Goal: Information Seeking & Learning: Check status

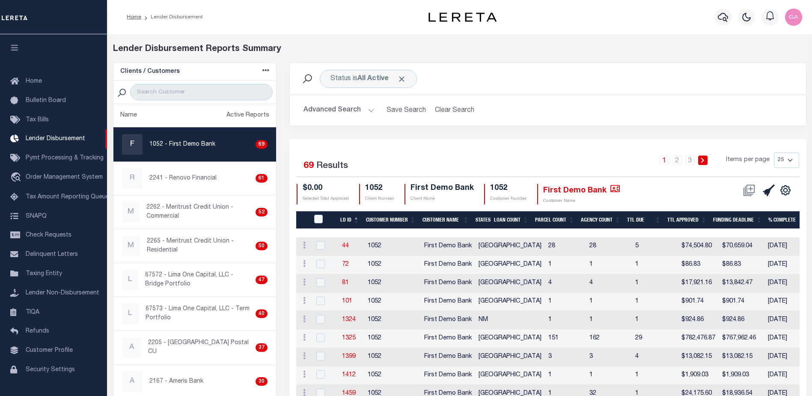
scroll to position [15, 0]
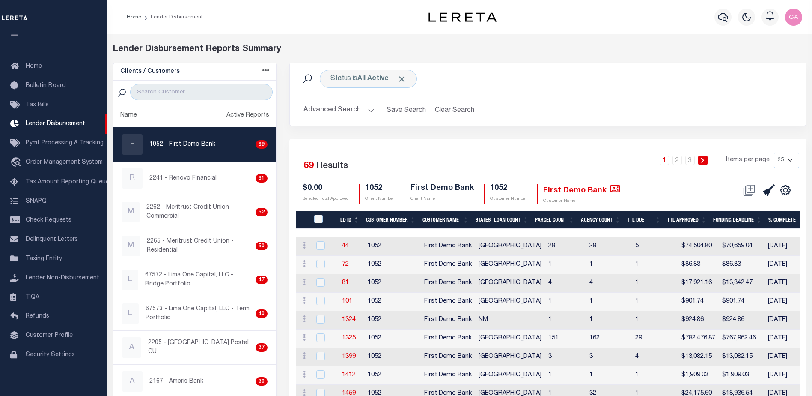
click at [365, 110] on button "Advanced Search" at bounding box center [339, 110] width 71 height 17
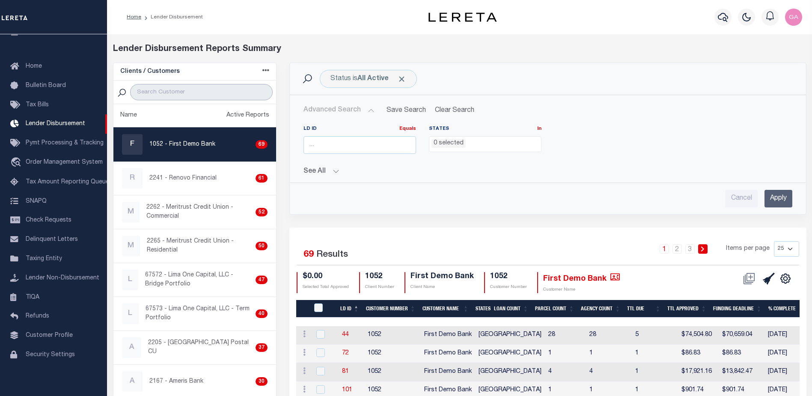
click at [199, 93] on input "search" at bounding box center [201, 92] width 143 height 16
paste input "1101"
type input "1101"
select select
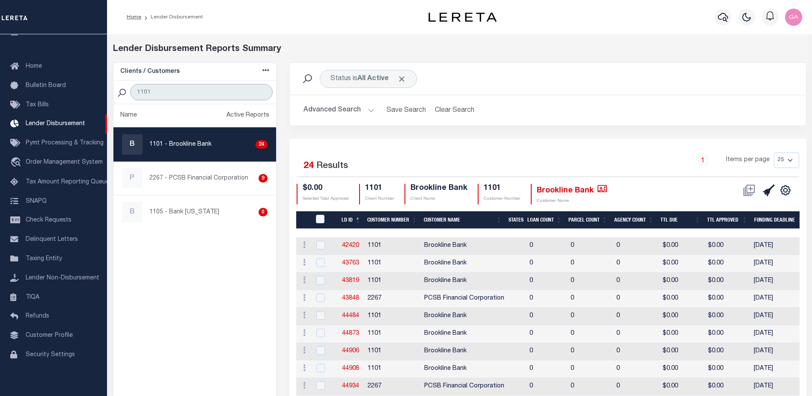
type input "1101"
click at [370, 111] on button "Advanced Search" at bounding box center [339, 110] width 71 height 17
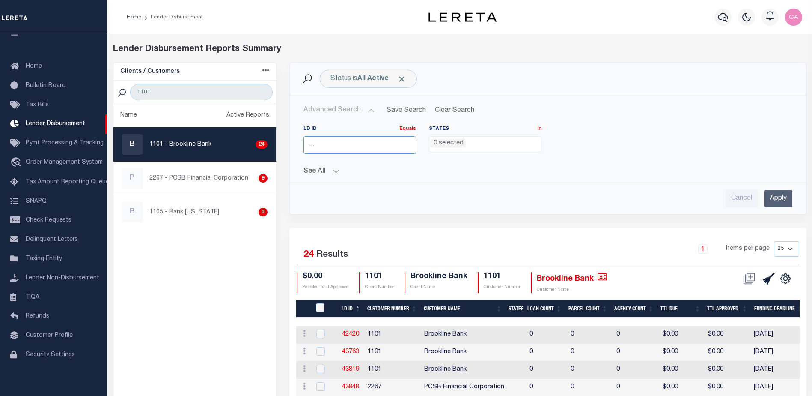
click at [347, 149] on input "number" at bounding box center [360, 145] width 113 height 18
paste input "45263"
type input "45263"
click at [774, 197] on input "Apply" at bounding box center [779, 199] width 28 height 18
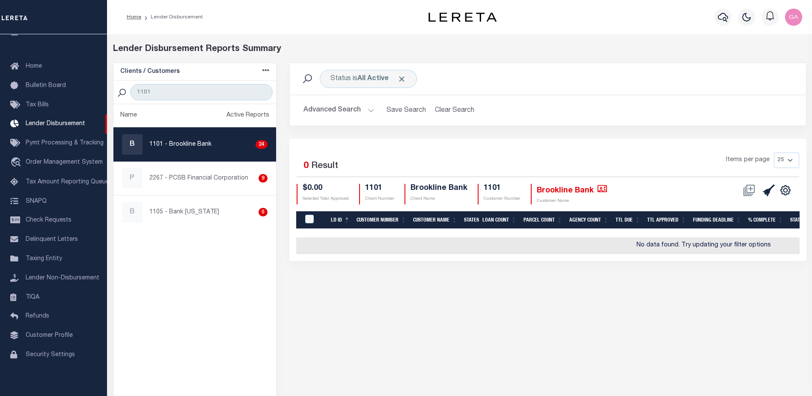
click at [366, 110] on button "Advanced Search" at bounding box center [339, 110] width 71 height 17
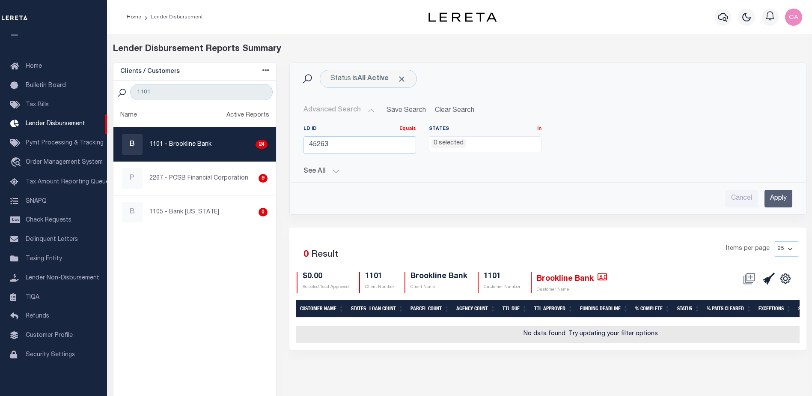
scroll to position [0, 0]
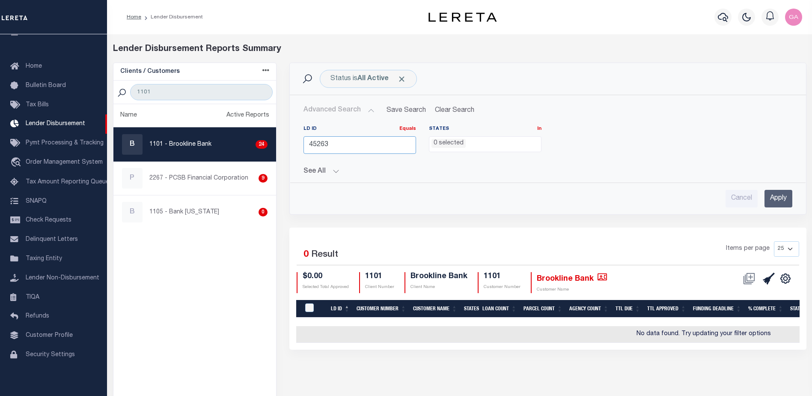
drag, startPoint x: 365, startPoint y: 146, endPoint x: 247, endPoint y: 144, distance: 117.8
click at [247, 144] on div "Clients / Customers Customers asc Customers desc Client asc Client desc Active …" at bounding box center [460, 246] width 707 height 367
click at [193, 142] on p "1101 - Brookline Bank" at bounding box center [180, 144] width 62 height 9
checkbox input "true"
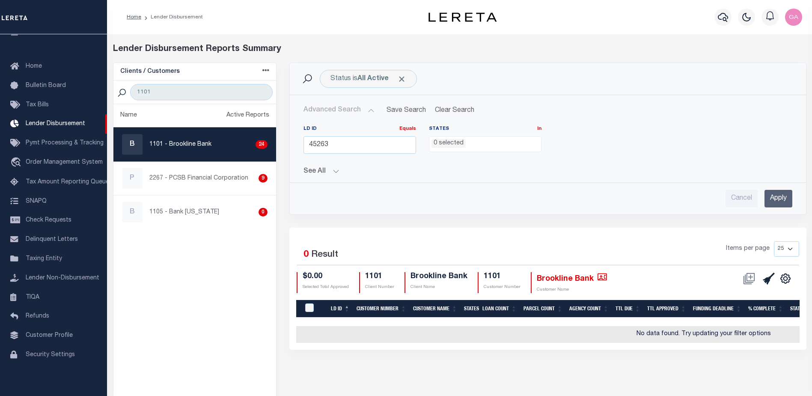
select select
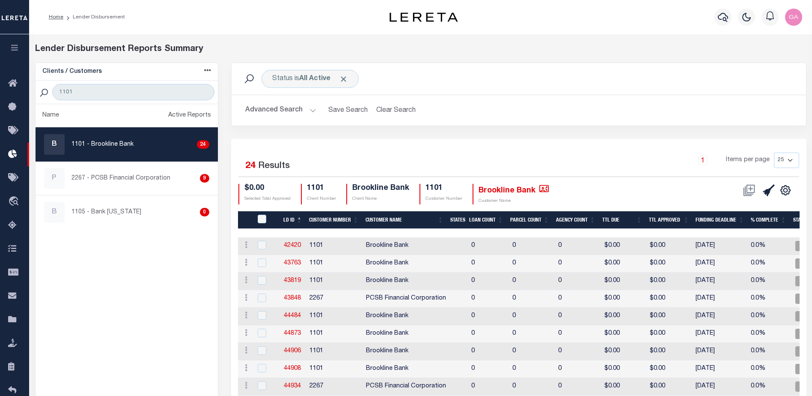
click at [312, 110] on button "Advanced Search" at bounding box center [280, 110] width 71 height 17
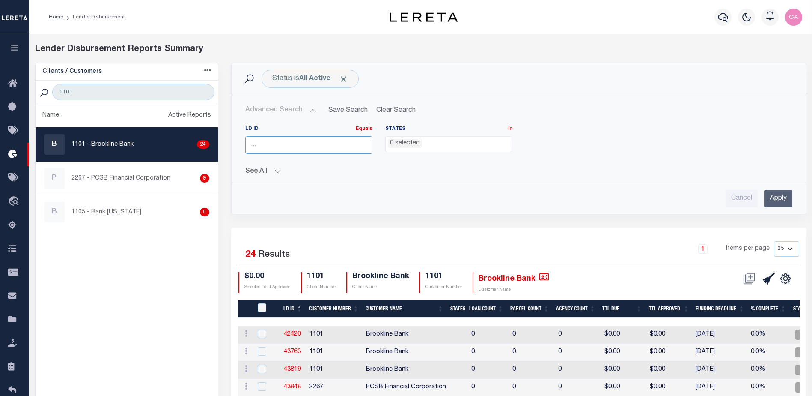
click at [293, 140] on input "number" at bounding box center [308, 145] width 127 height 18
paste input "45263"
type input "45263"
click at [774, 195] on input "Apply" at bounding box center [779, 199] width 28 height 18
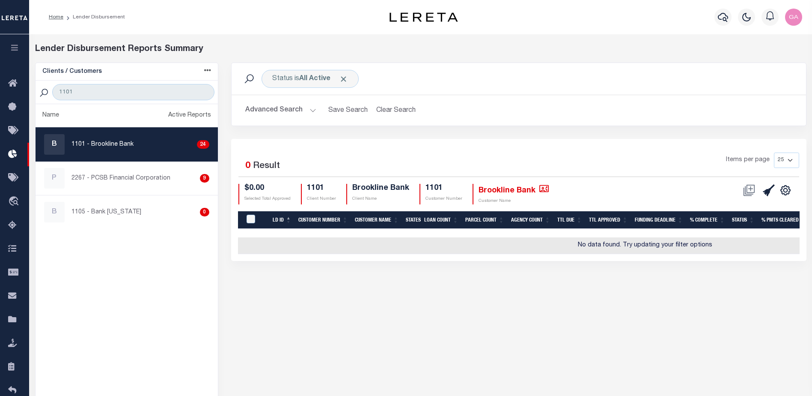
click at [116, 141] on p "1101 - Brookline Bank" at bounding box center [103, 144] width 62 height 9
click at [346, 78] on span "Click to Remove" at bounding box center [343, 79] width 9 height 9
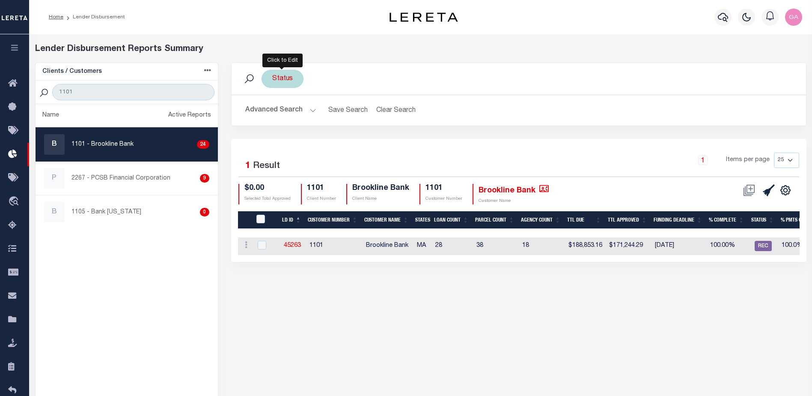
click at [287, 76] on div "Status" at bounding box center [283, 79] width 42 height 18
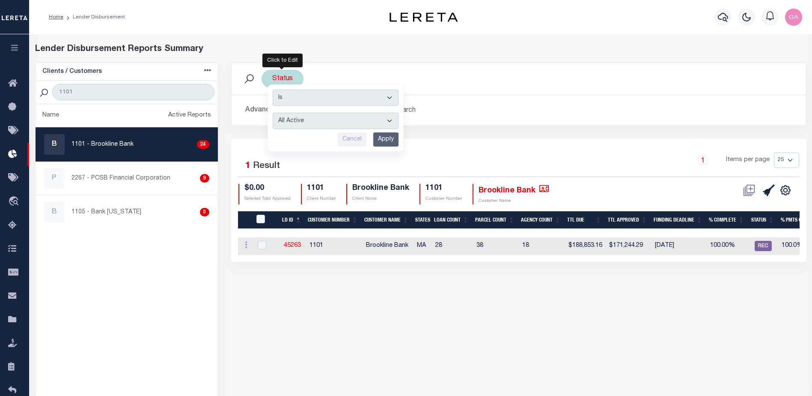
click at [361, 118] on select "All Active Approval In Progress Batching In Progress Complete Do Not Pay Escrow…" at bounding box center [336, 121] width 126 height 16
select select "REC"
click at [273, 113] on select "All Active Approval In Progress Batching In Progress Complete Do Not Pay Escrow…" at bounding box center [336, 121] width 126 height 16
click at [387, 140] on input "Apply" at bounding box center [385, 139] width 25 height 14
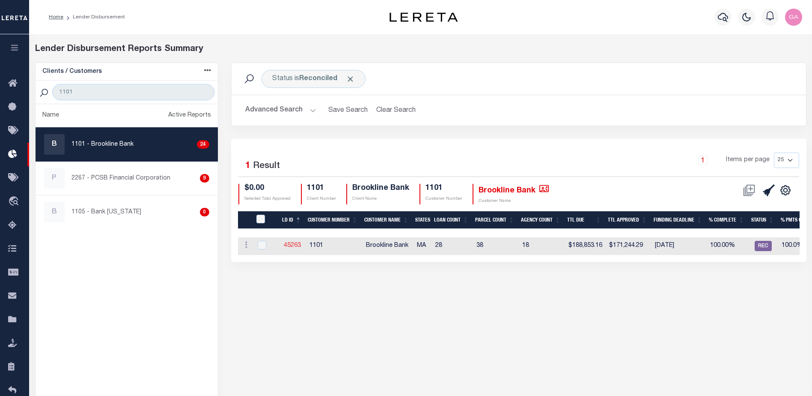
click at [289, 242] on link "45263" at bounding box center [292, 245] width 17 height 6
checkbox input "true"
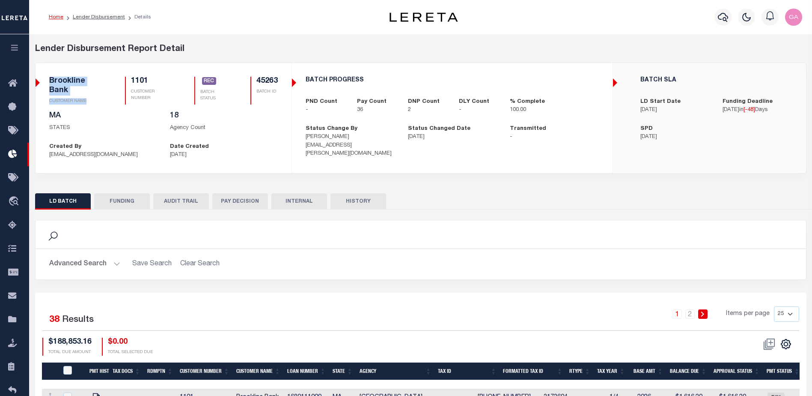
drag, startPoint x: 51, startPoint y: 81, endPoint x: 105, endPoint y: 100, distance: 58.1
click at [98, 99] on div "Brookline Bank CUSTOMER NAME" at bounding box center [76, 91] width 55 height 28
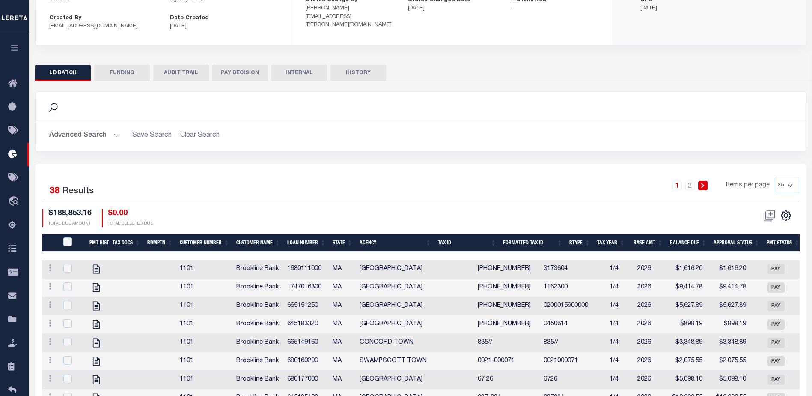
scroll to position [171, 0]
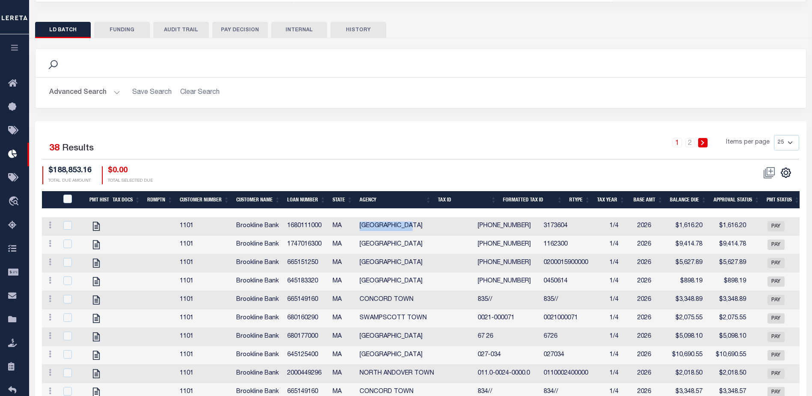
drag, startPoint x: 358, startPoint y: 226, endPoint x: 415, endPoint y: 227, distance: 56.1
click at [415, 227] on td "BROOKLINE TOWN" at bounding box center [415, 226] width 118 height 18
checkbox input "true"
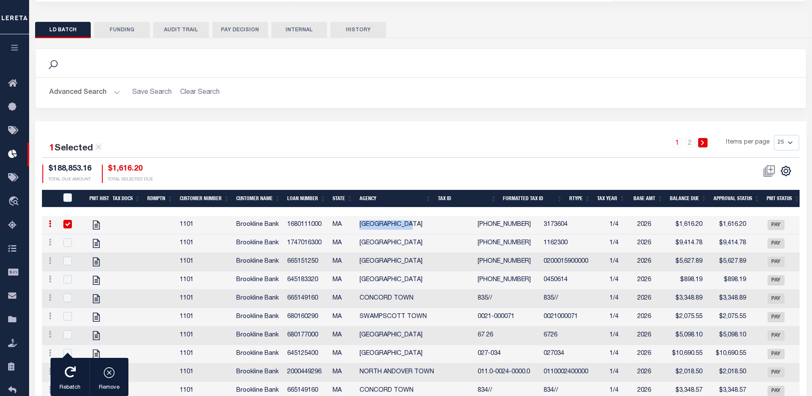
copy td "BROOKLINE TOWN"
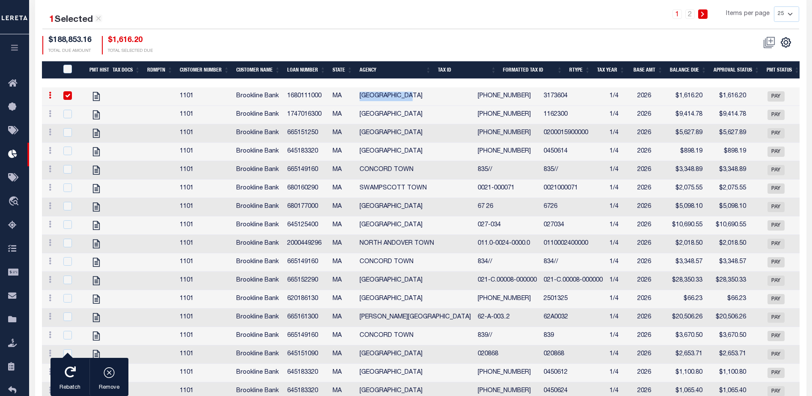
scroll to position [0, 0]
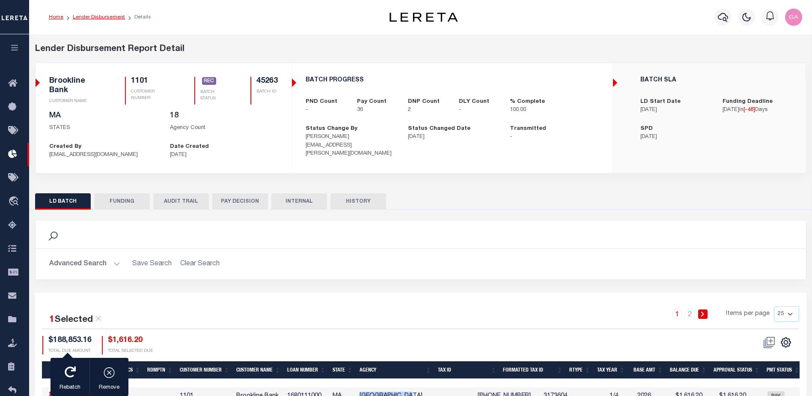
click at [108, 15] on link "Lender Disbursement" at bounding box center [99, 17] width 52 height 5
checkbox input "true"
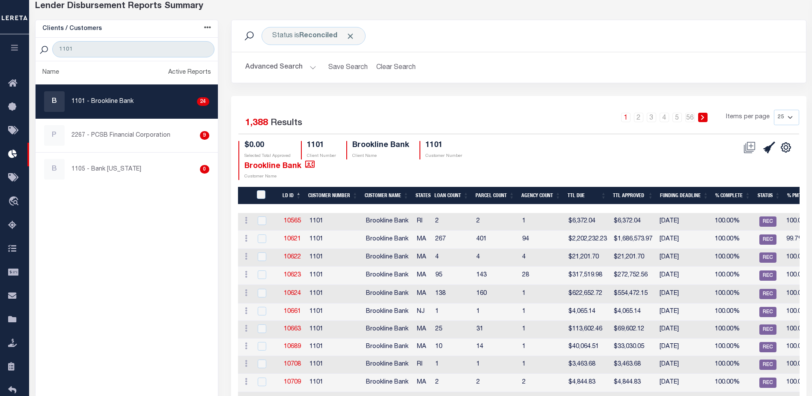
click at [311, 67] on button "Advanced Search" at bounding box center [280, 67] width 71 height 17
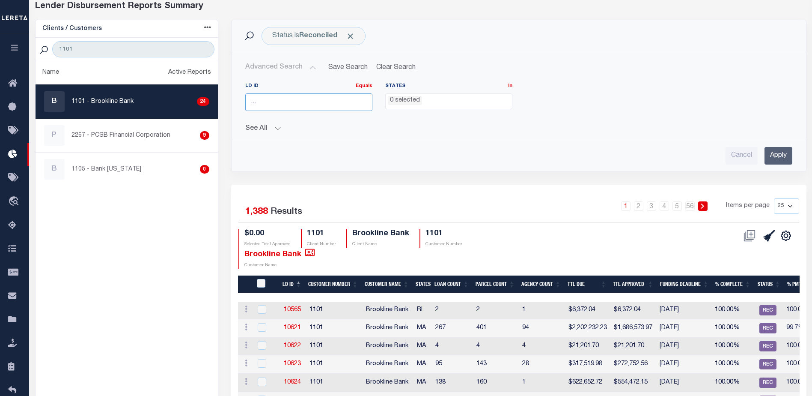
click at [304, 105] on input "number" at bounding box center [308, 102] width 127 height 18
paste input "45263"
type input "45263"
click at [778, 158] on input "Apply" at bounding box center [779, 156] width 28 height 18
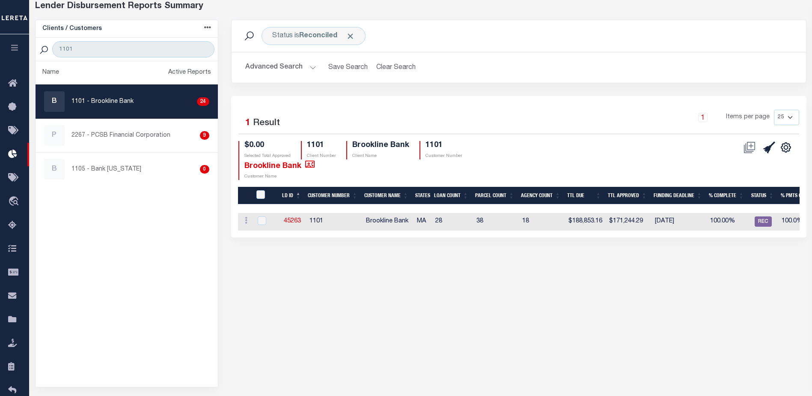
drag, startPoint x: 451, startPoint y: 235, endPoint x: 629, endPoint y: 234, distance: 177.3
click at [633, 230] on div "LD ID Customer Number Customer Name States Loan Count Parcel Count Agency Count…" at bounding box center [519, 222] width 562 height 18
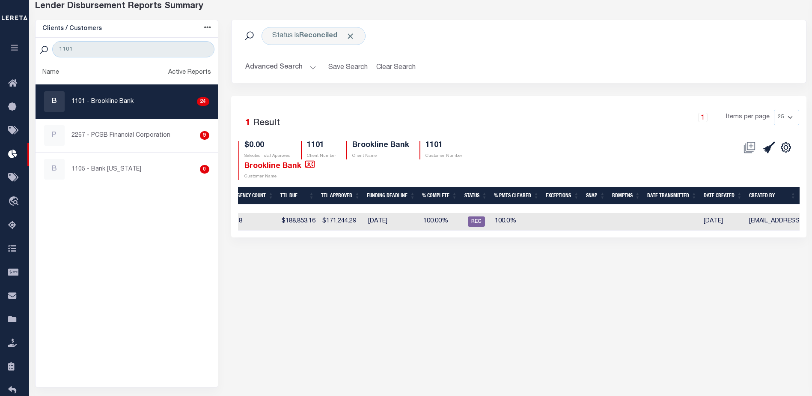
scroll to position [0, 145]
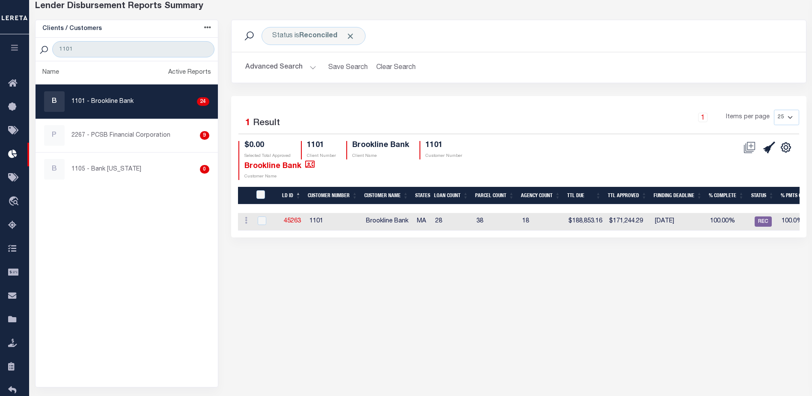
click at [311, 69] on button "Advanced Search" at bounding box center [280, 67] width 71 height 17
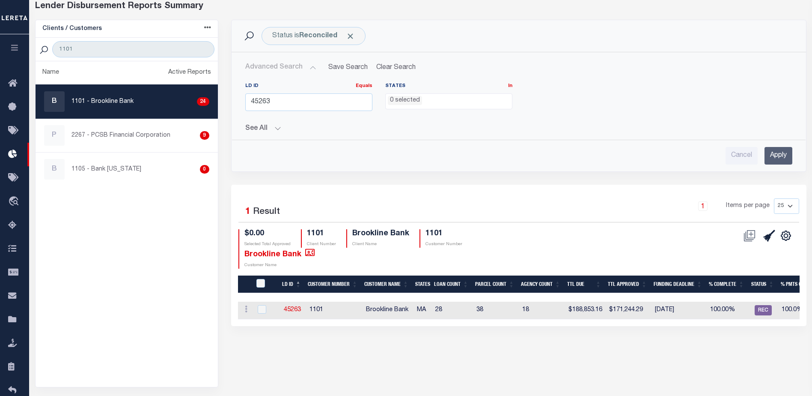
scroll to position [0, 0]
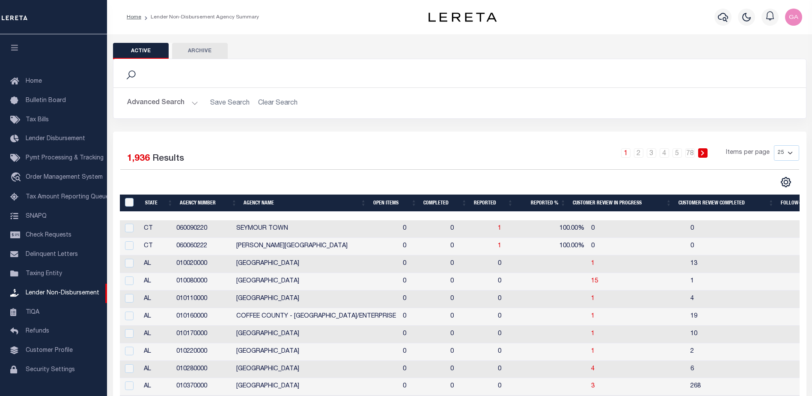
scroll to position [21, 0]
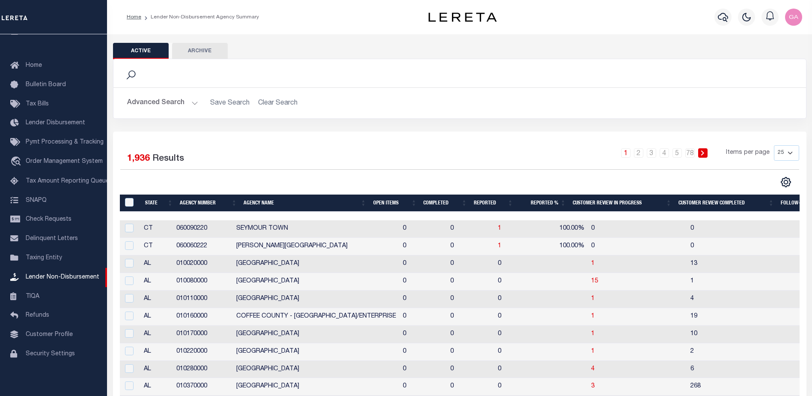
click at [191, 104] on button "Advanced Search" at bounding box center [162, 103] width 71 height 17
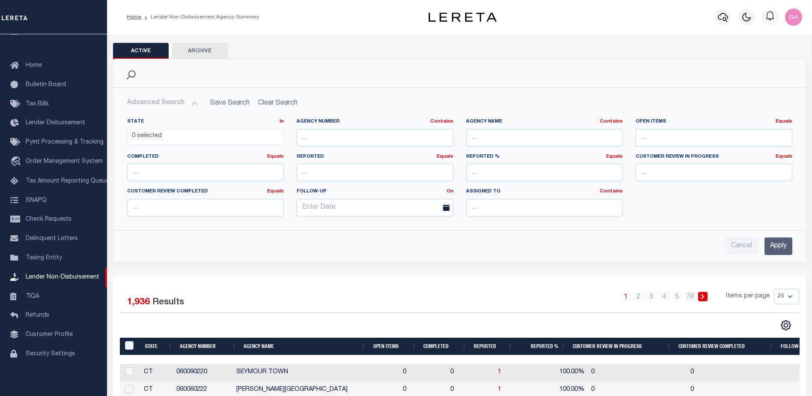
click at [193, 102] on button "Advanced Search" at bounding box center [162, 103] width 71 height 17
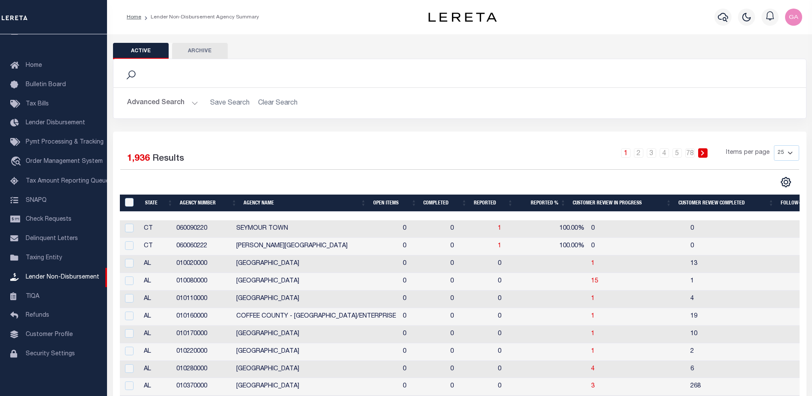
click at [193, 103] on button "Advanced Search" at bounding box center [162, 103] width 71 height 17
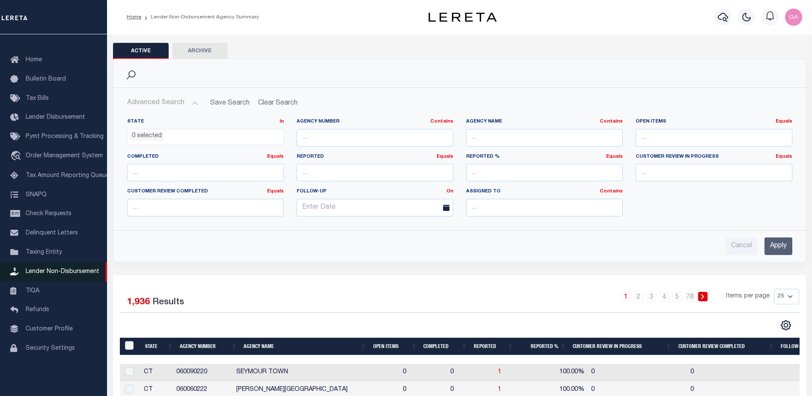
click at [66, 273] on span "Lender Non-Disbursement" at bounding box center [63, 272] width 74 height 6
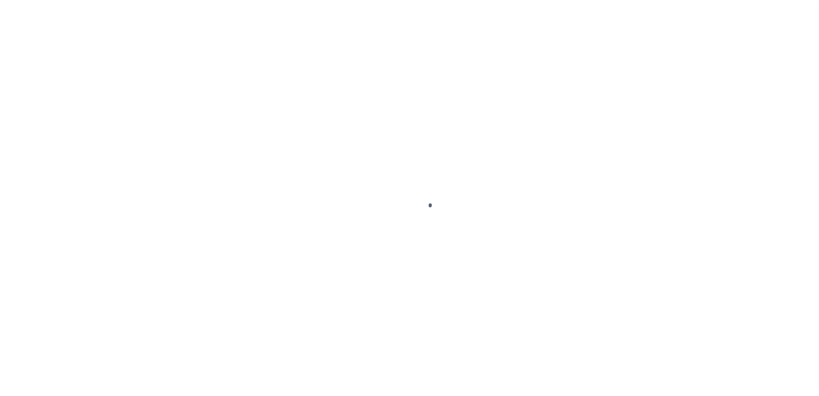
select select
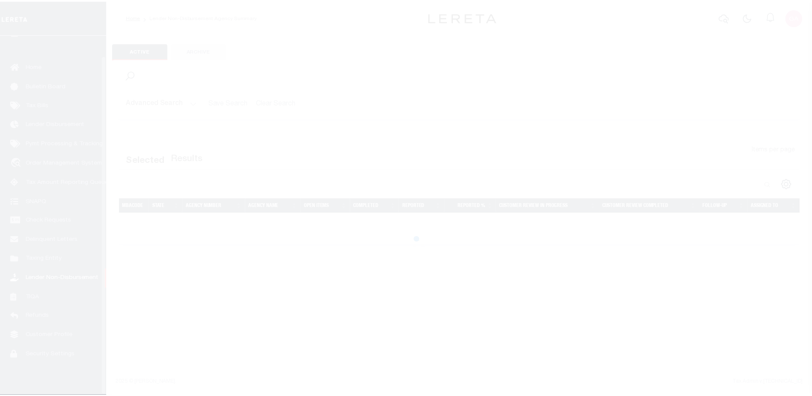
scroll to position [21, 0]
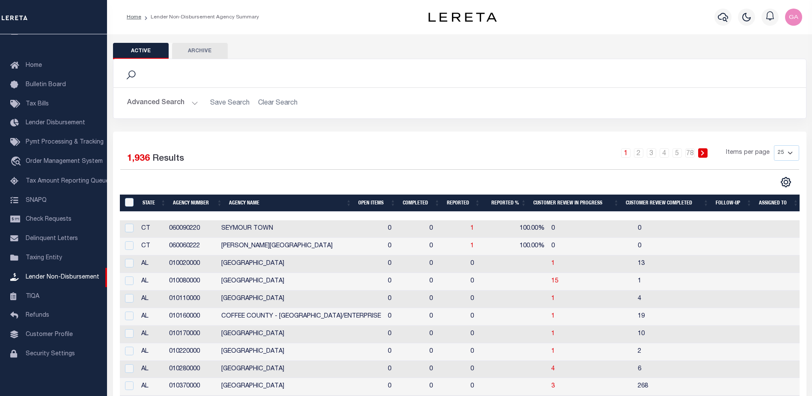
click at [192, 101] on button "Advanced Search" at bounding box center [162, 103] width 71 height 17
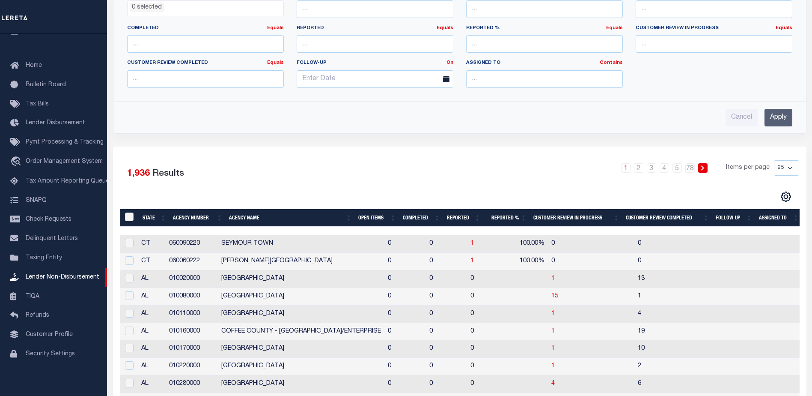
scroll to position [0, 0]
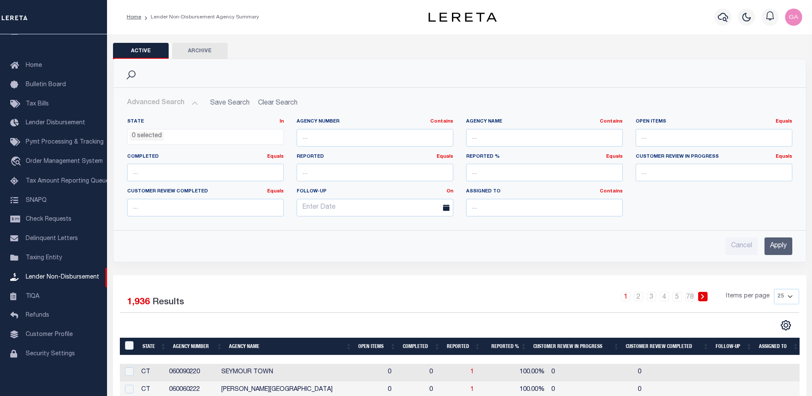
click at [278, 104] on h2 "Advanced Search Save Search Clear Search" at bounding box center [459, 103] width 679 height 17
click at [200, 54] on button "Archive" at bounding box center [200, 51] width 56 height 16
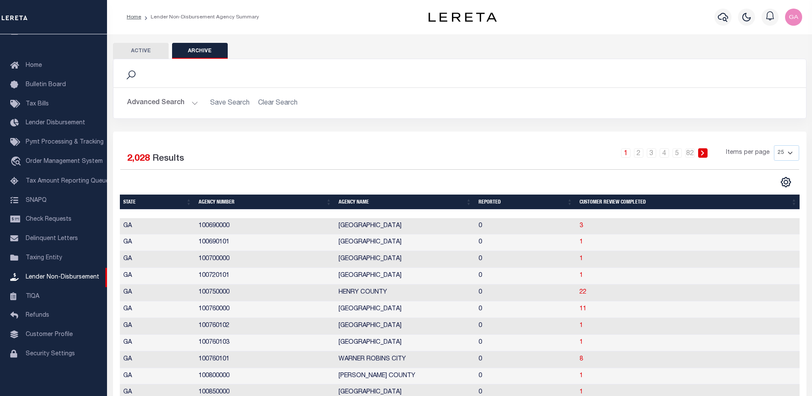
click at [147, 49] on button "Active" at bounding box center [141, 51] width 56 height 16
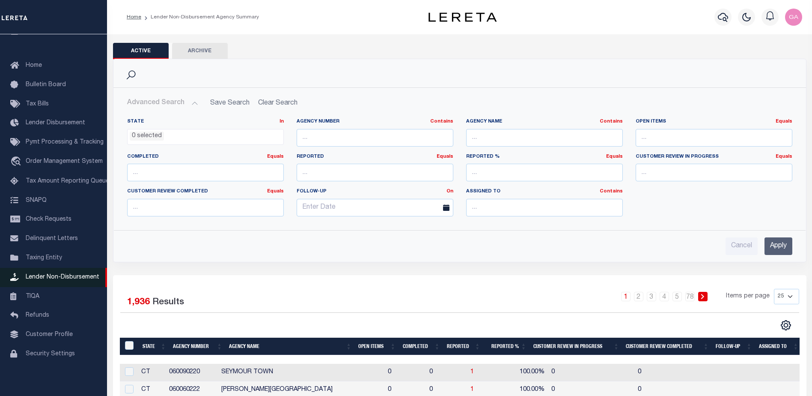
click at [41, 279] on span "Lender Non-Disbursement" at bounding box center [63, 277] width 74 height 6
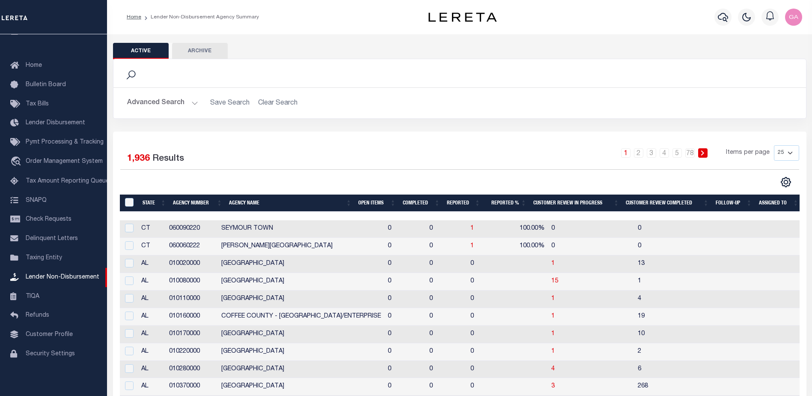
scroll to position [0, 3]
click at [549, 282] on span "15" at bounding box center [552, 281] width 7 height 6
